Goal: Information Seeking & Learning: Learn about a topic

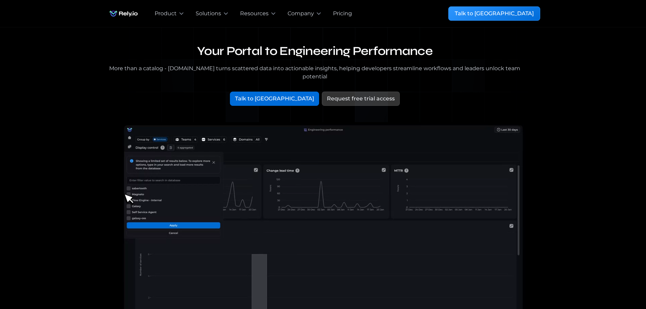
click at [343, 13] on div "Pricing" at bounding box center [342, 13] width 19 height 8
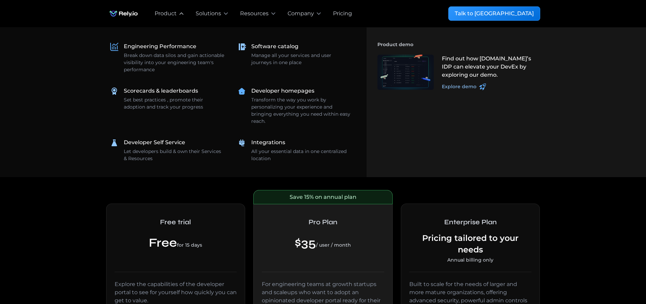
click at [170, 13] on div "Product" at bounding box center [166, 13] width 22 height 8
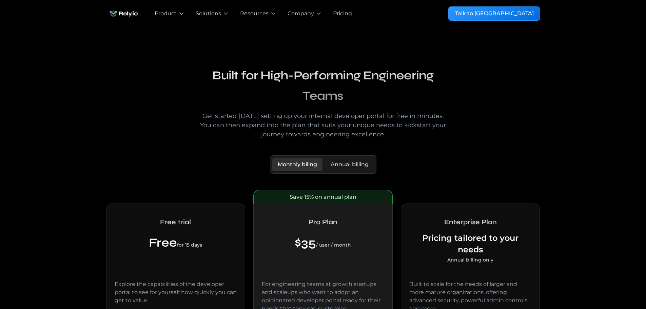
click at [174, 14] on div "Product" at bounding box center [166, 13] width 22 height 8
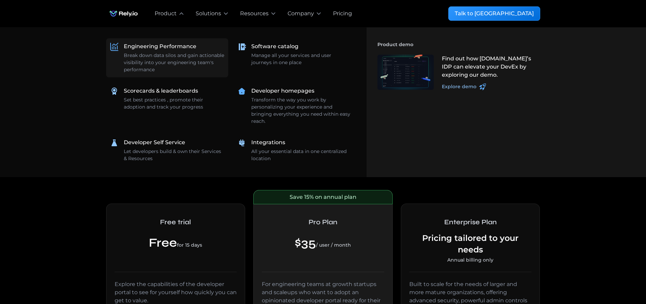
click at [175, 45] on div "Engineering Performance" at bounding box center [160, 46] width 73 height 8
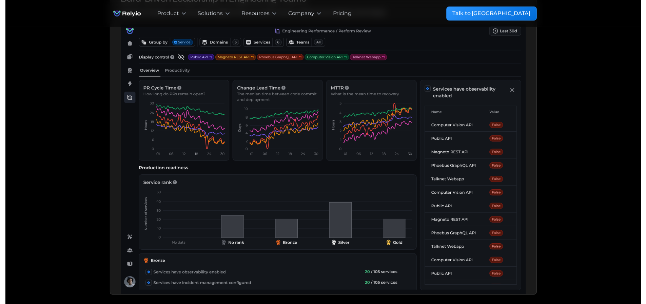
scroll to position [712, 0]
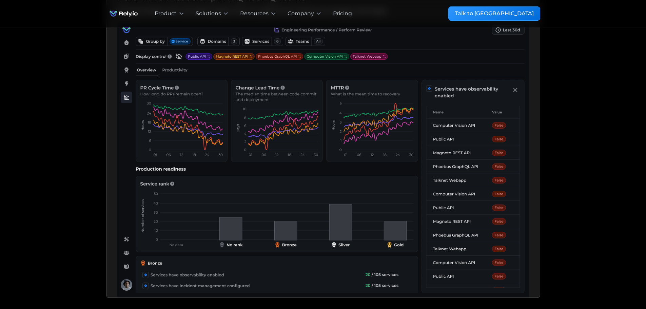
click at [123, 14] on img "home" at bounding box center [123, 14] width 35 height 14
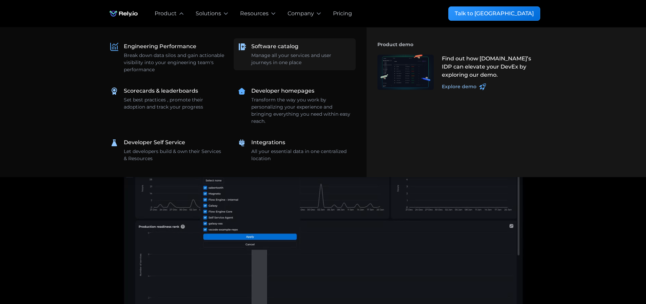
click at [270, 51] on div "Software catalog Manage all your services and user journeys in one place" at bounding box center [301, 54] width 100 height 24
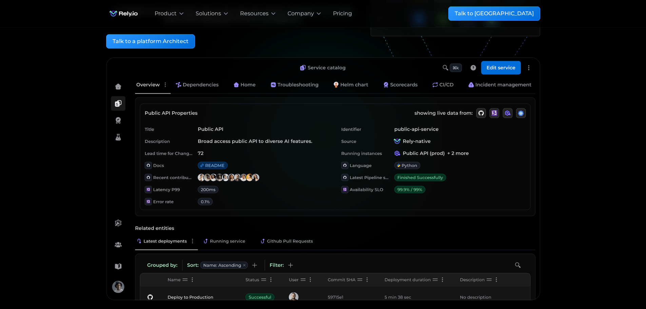
scroll to position [136, 0]
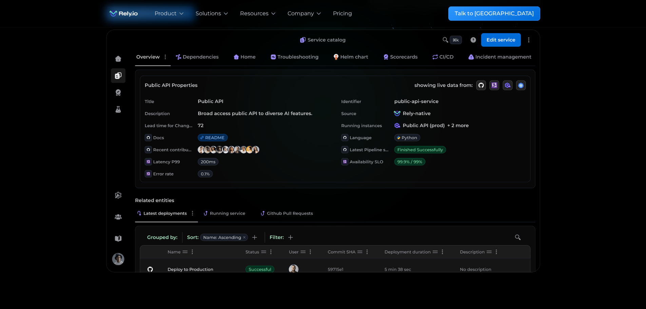
click at [195, 58] on img at bounding box center [323, 150] width 434 height 243
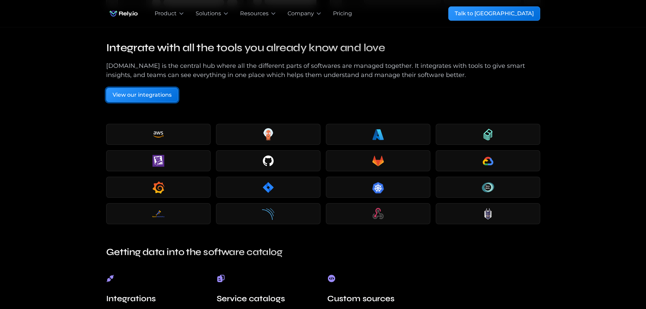
scroll to position [1186, 0]
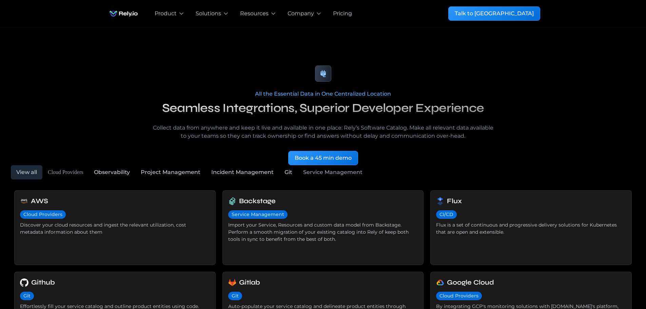
click at [340, 14] on div "Pricing" at bounding box center [342, 13] width 19 height 8
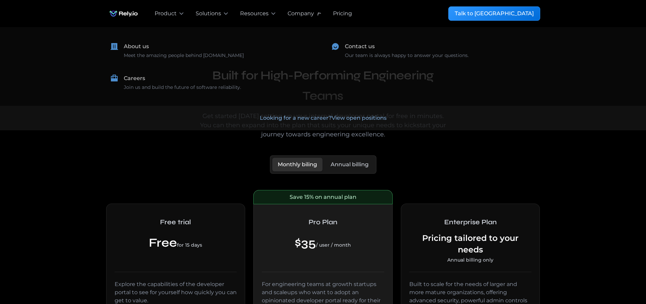
click at [308, 14] on div "Company" at bounding box center [300, 13] width 26 height 8
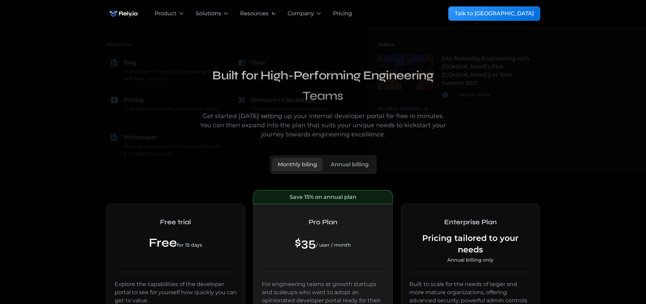
click at [261, 14] on div "Resources" at bounding box center [254, 13] width 28 height 8
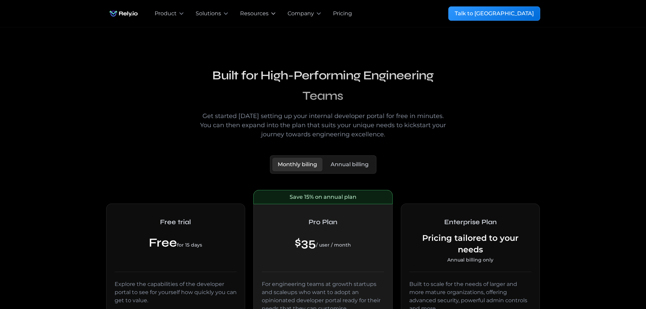
click at [252, 10] on div "Resources" at bounding box center [254, 13] width 28 height 8
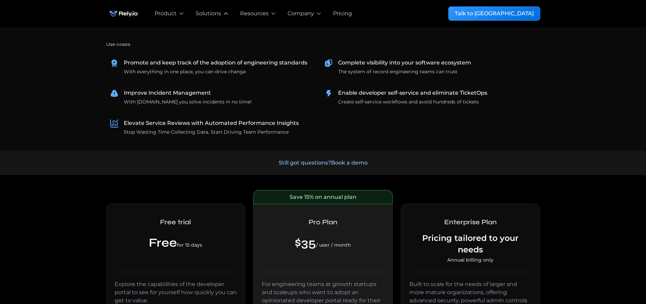
click at [207, 10] on div "Solutions" at bounding box center [208, 13] width 25 height 8
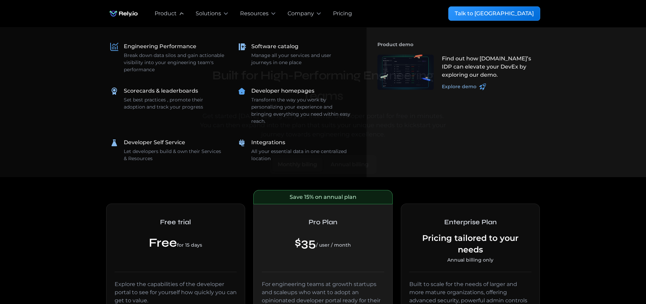
click at [170, 10] on div "Product" at bounding box center [166, 13] width 22 height 8
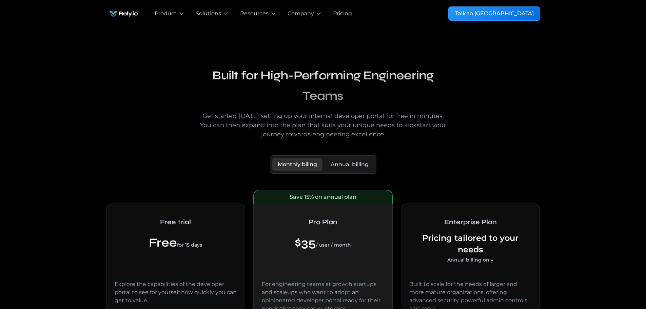
click at [141, 12] on img "home" at bounding box center [123, 14] width 35 height 14
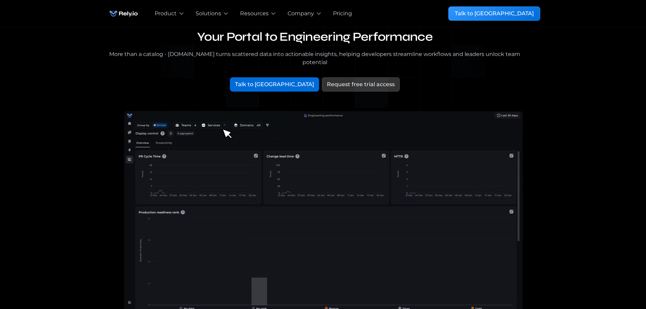
scroll to position [34, 0]
